Goal: Task Accomplishment & Management: Manage account settings

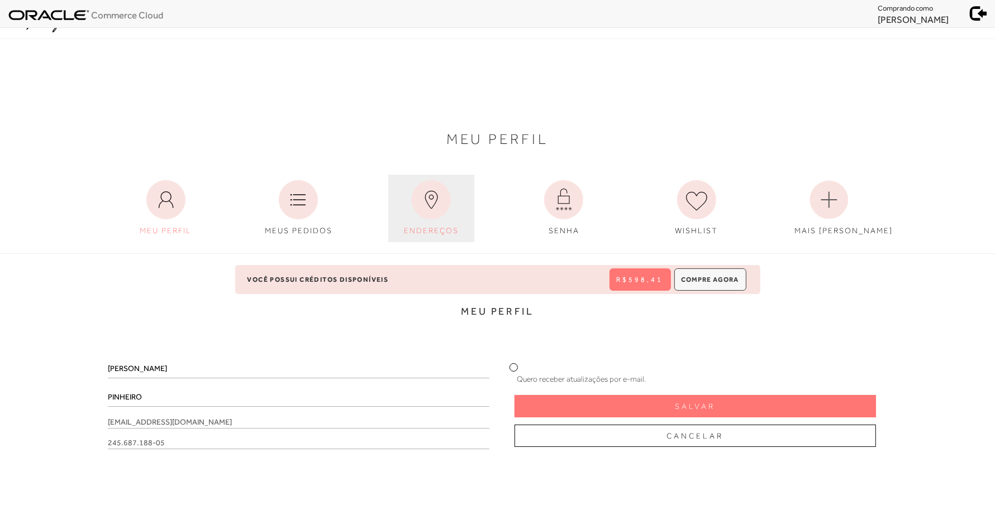
click at [424, 202] on icon at bounding box center [431, 199] width 39 height 39
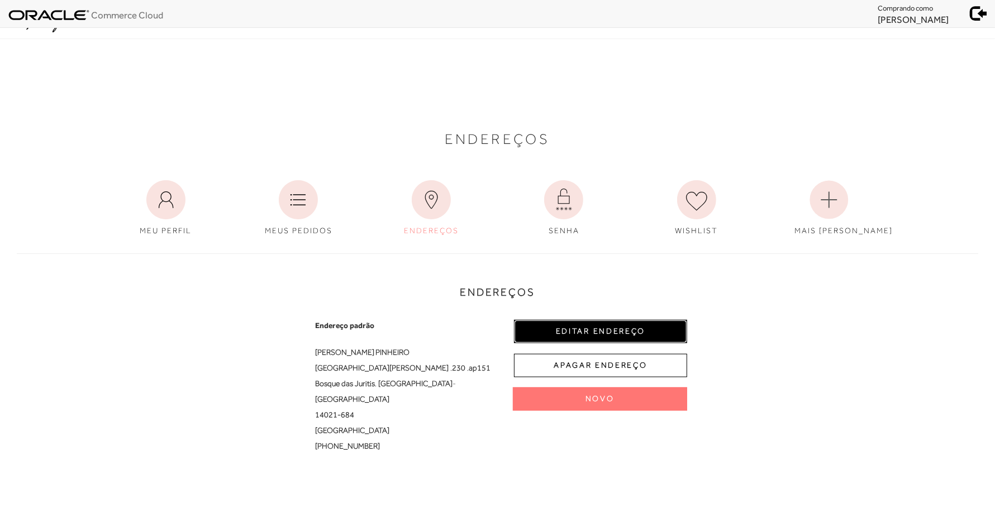
click at [570, 325] on button "EDITAR ENDEREÇO" at bounding box center [600, 331] width 173 height 23
select select "SP"
select select "BR"
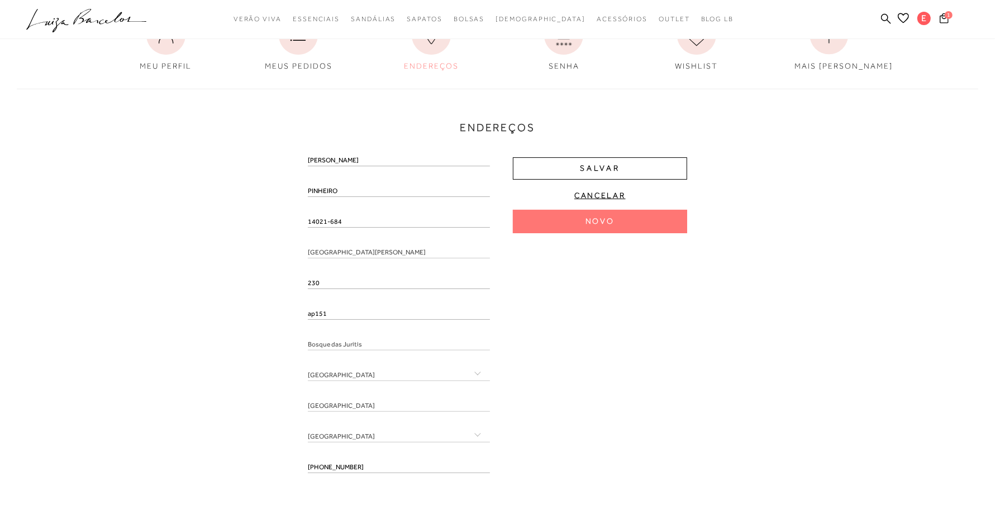
scroll to position [209, 0]
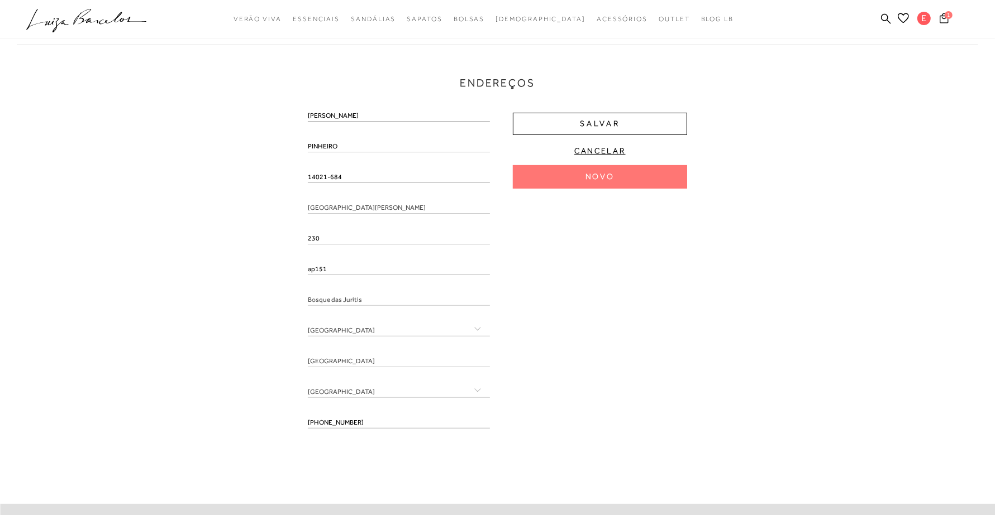
click at [316, 270] on input "ap151" at bounding box center [399, 269] width 182 height 11
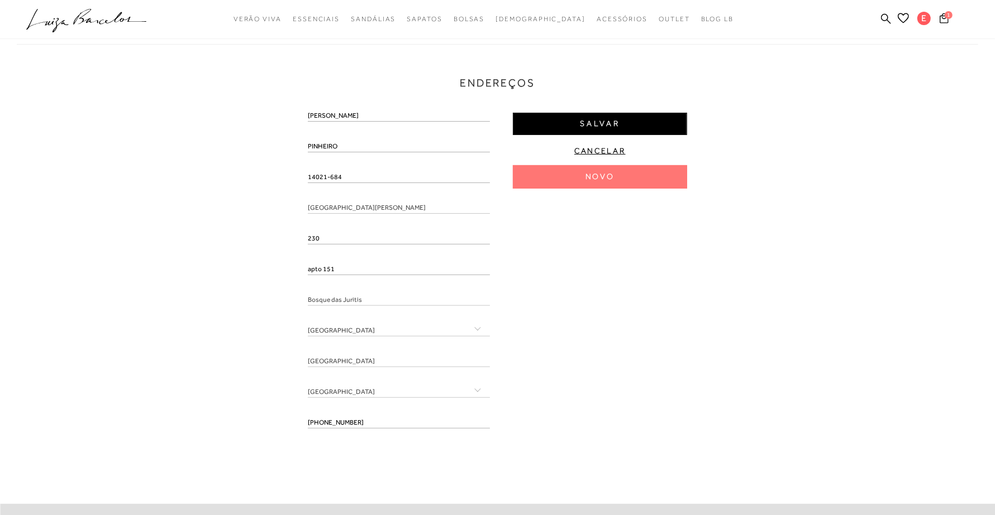
type input "apto 151"
click at [609, 126] on span "Salvar" at bounding box center [600, 123] width 40 height 11
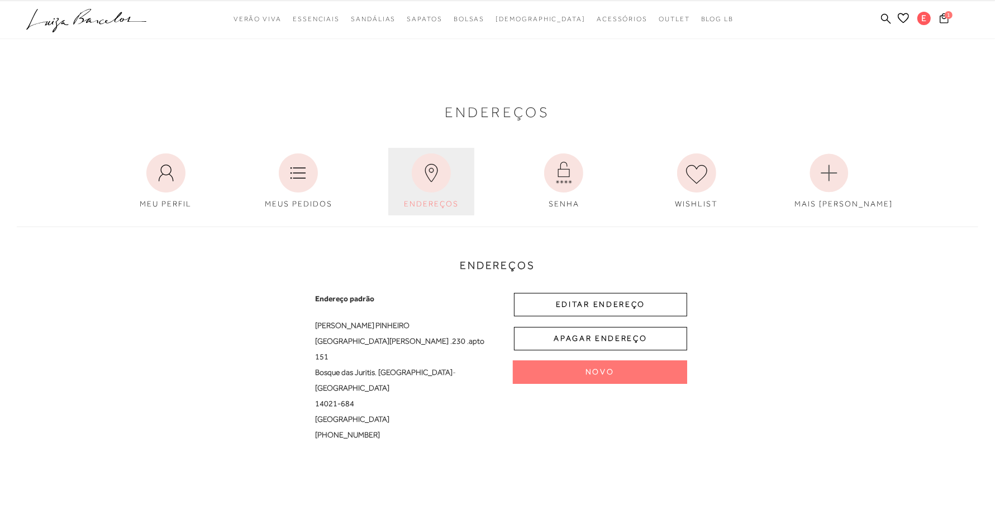
scroll to position [0, 0]
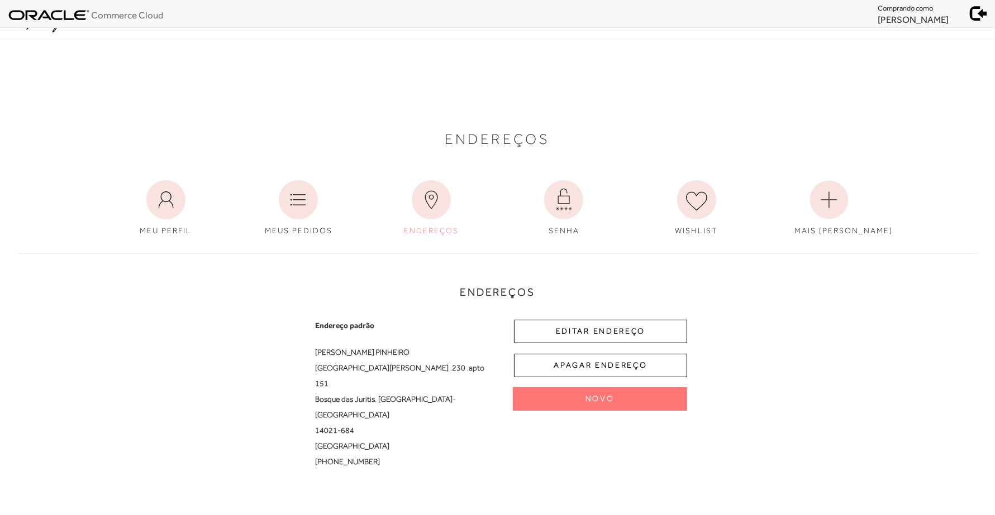
click at [973, 11] on span at bounding box center [979, 12] width 16 height 16
